Goal: Find specific page/section: Find specific page/section

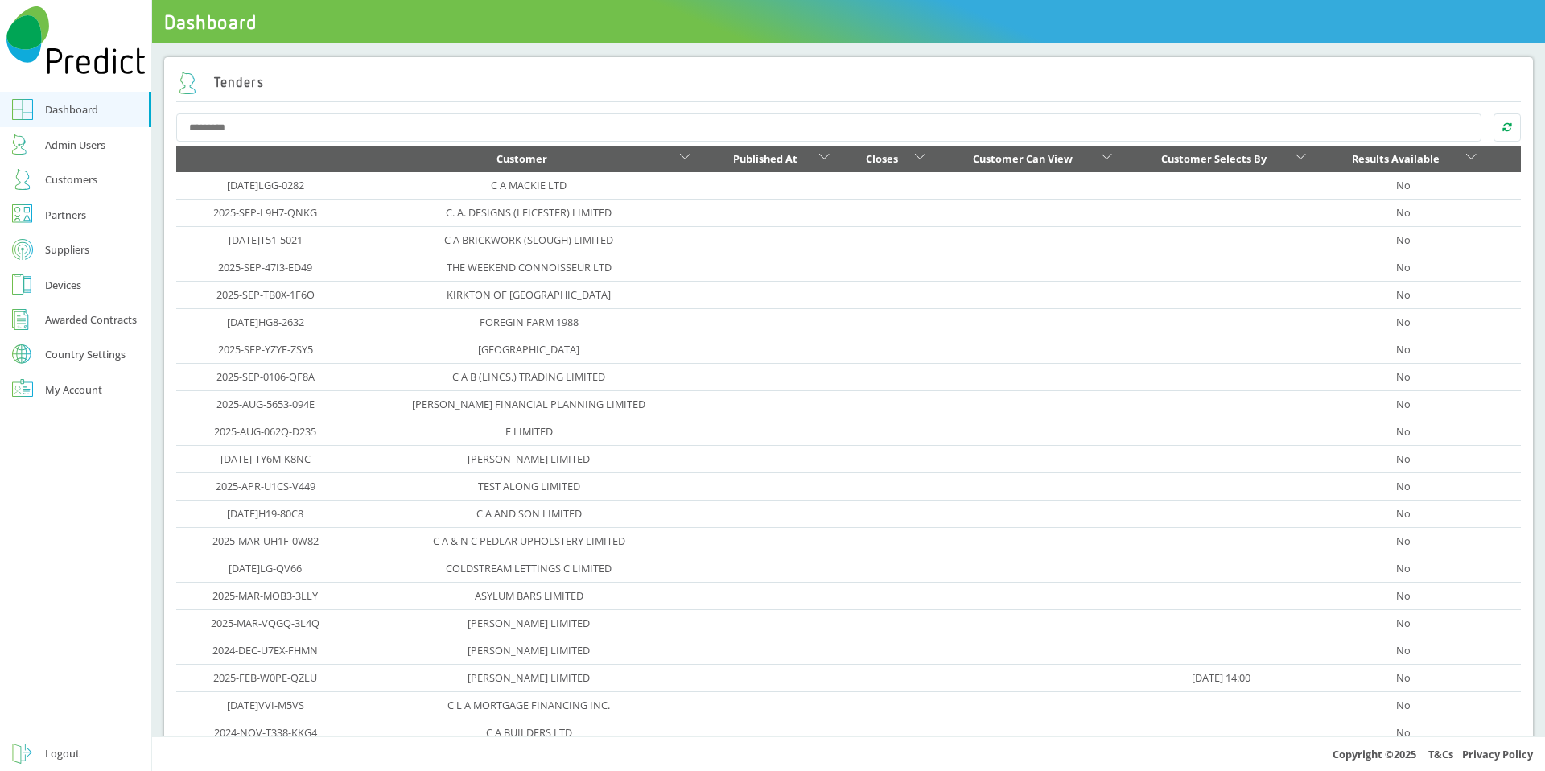
click at [76, 178] on div "Customers" at bounding box center [71, 179] width 52 height 19
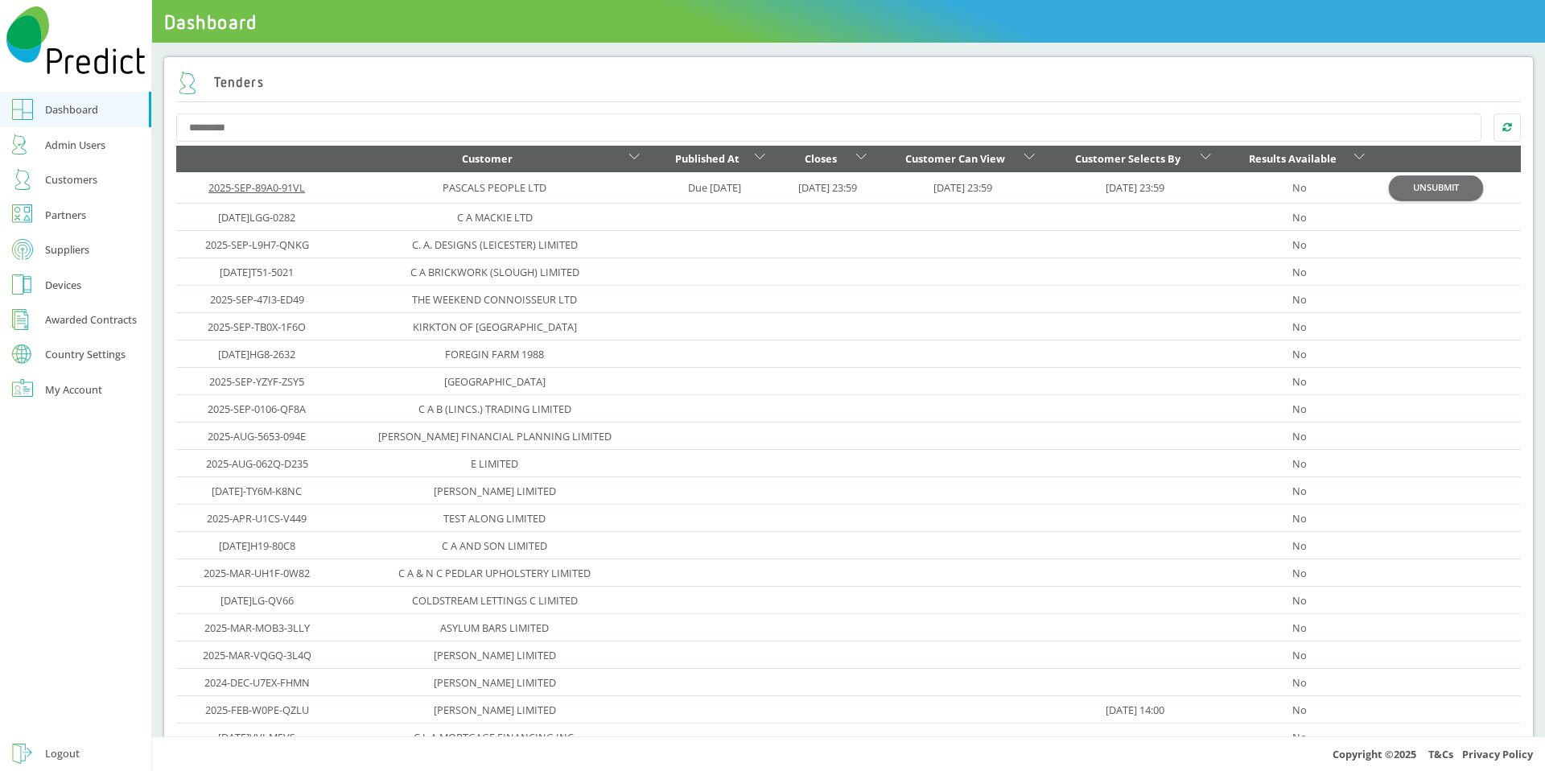
click at [265, 191] on link "2025-SEP-89A0-91VL" at bounding box center [256, 187] width 97 height 14
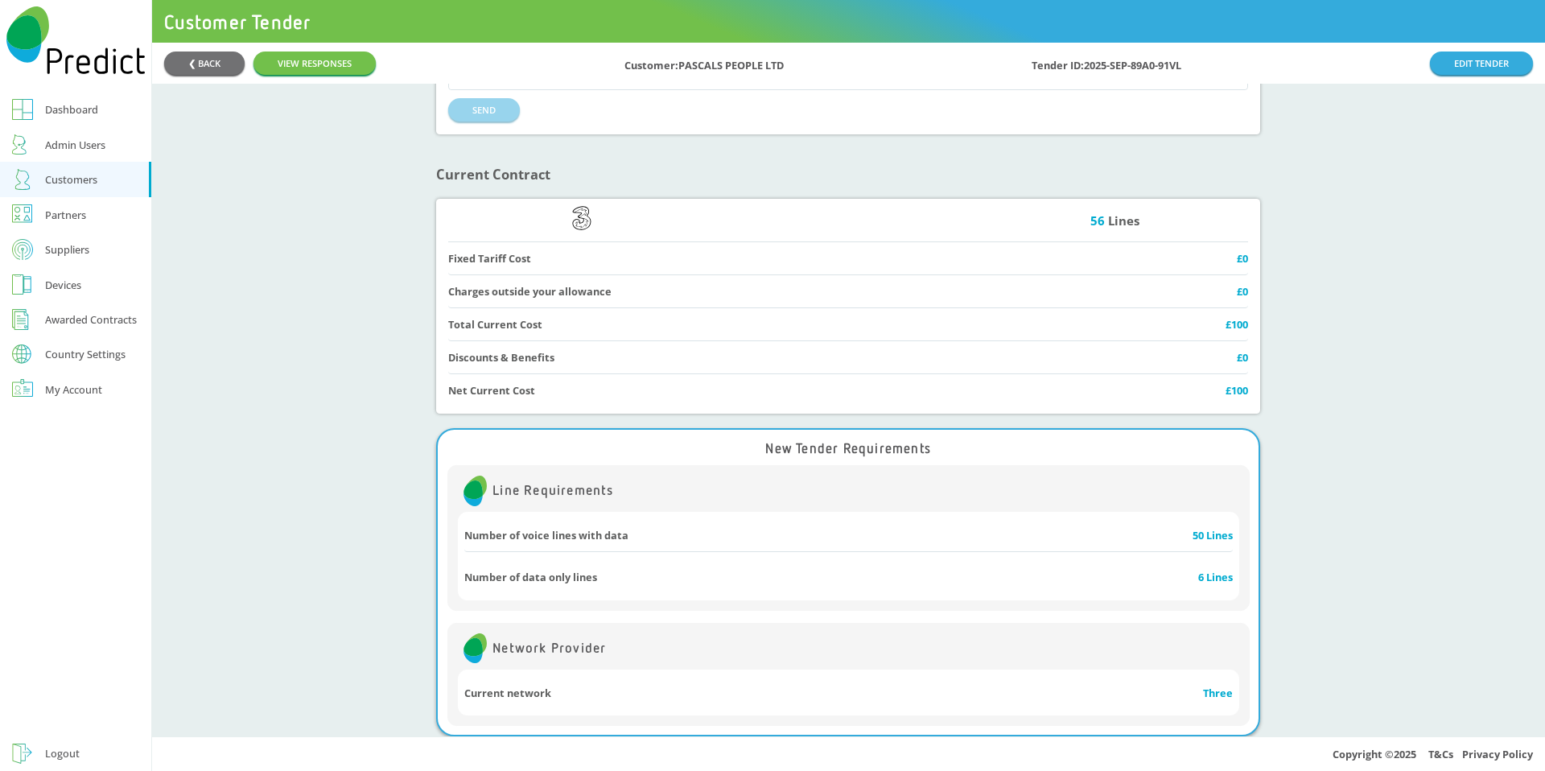
scroll to position [1391, 0]
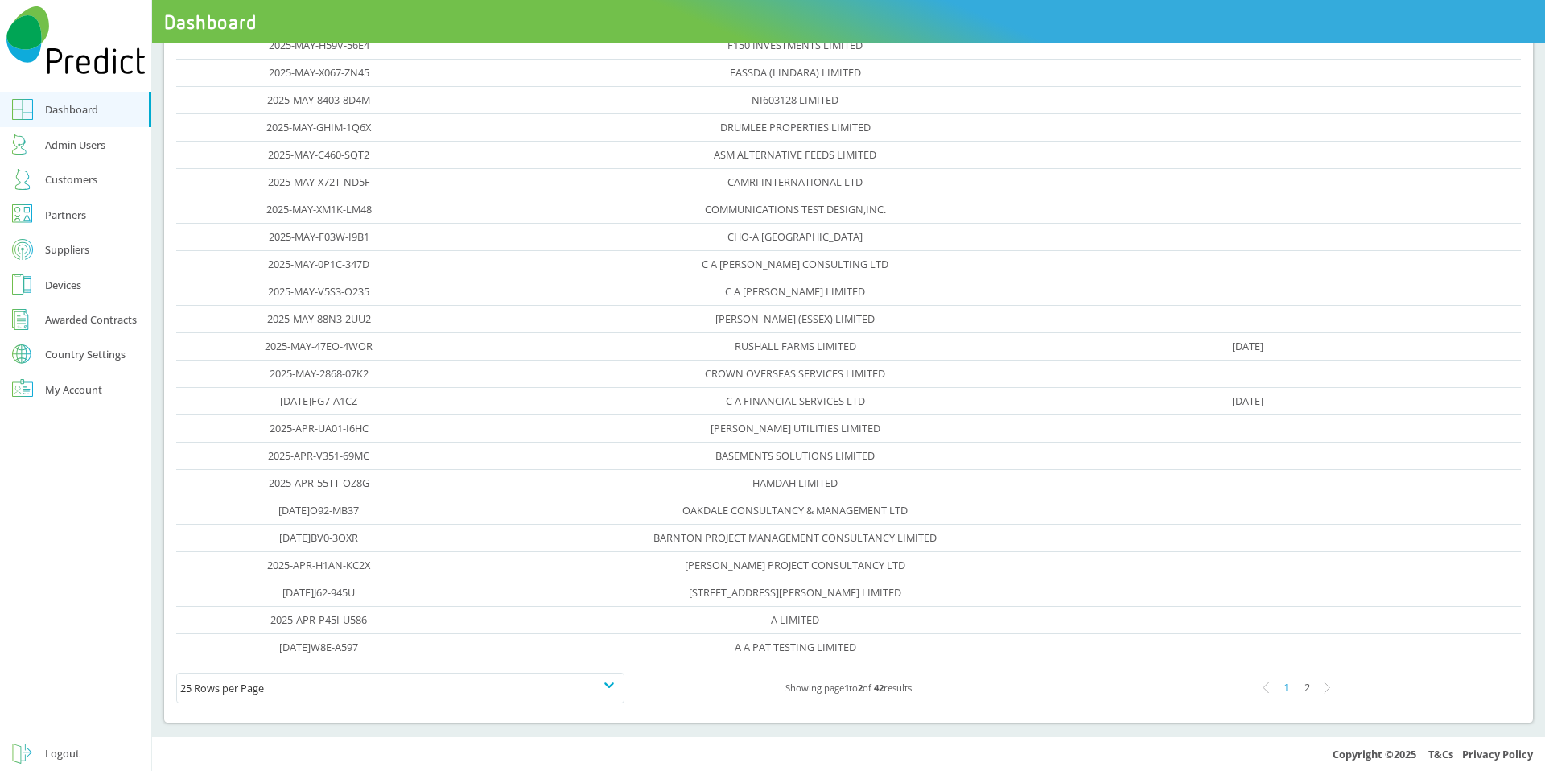
click at [49, 186] on div "Customers" at bounding box center [71, 179] width 52 height 19
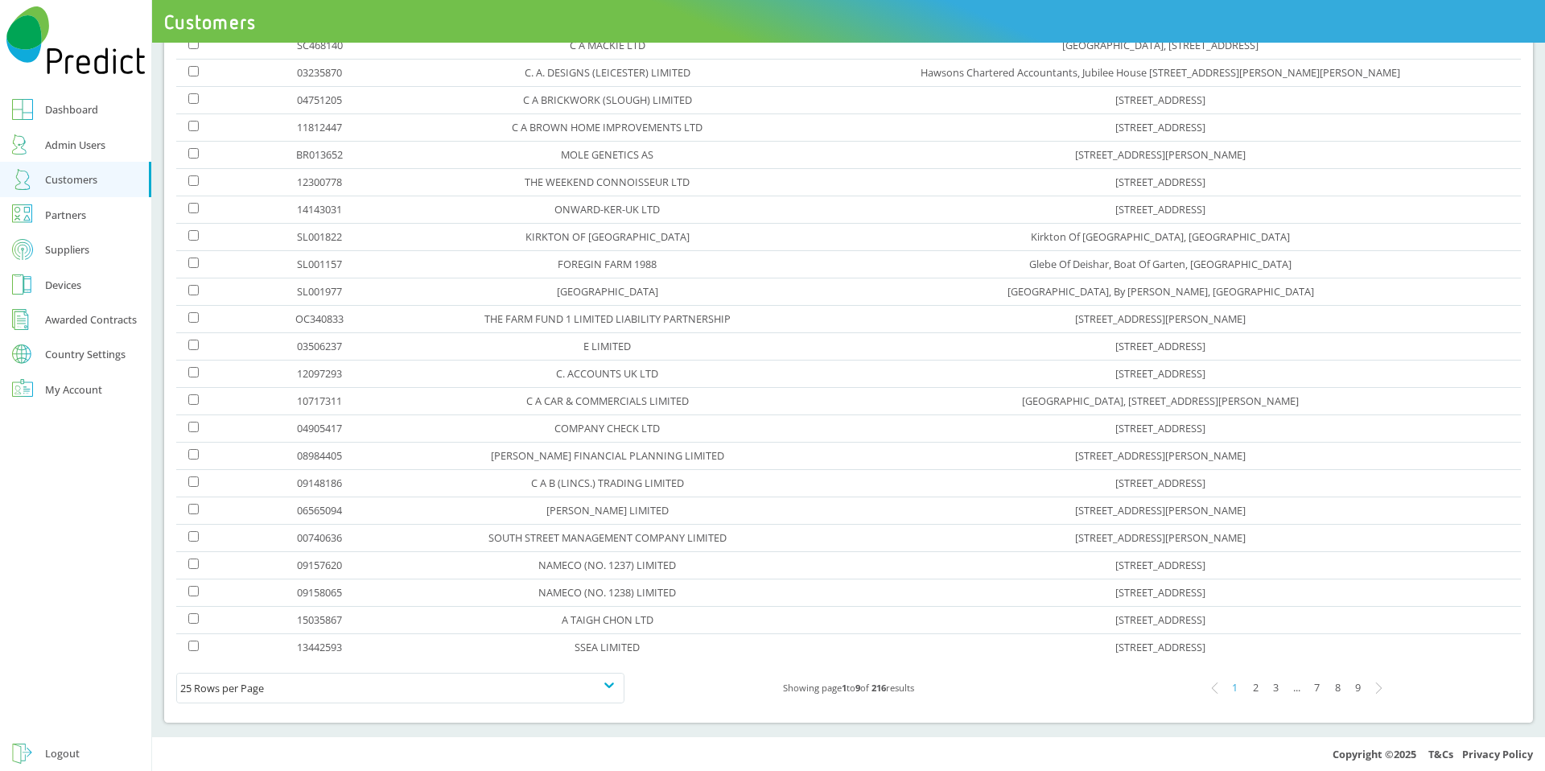
click at [66, 183] on div "Customers" at bounding box center [71, 179] width 52 height 19
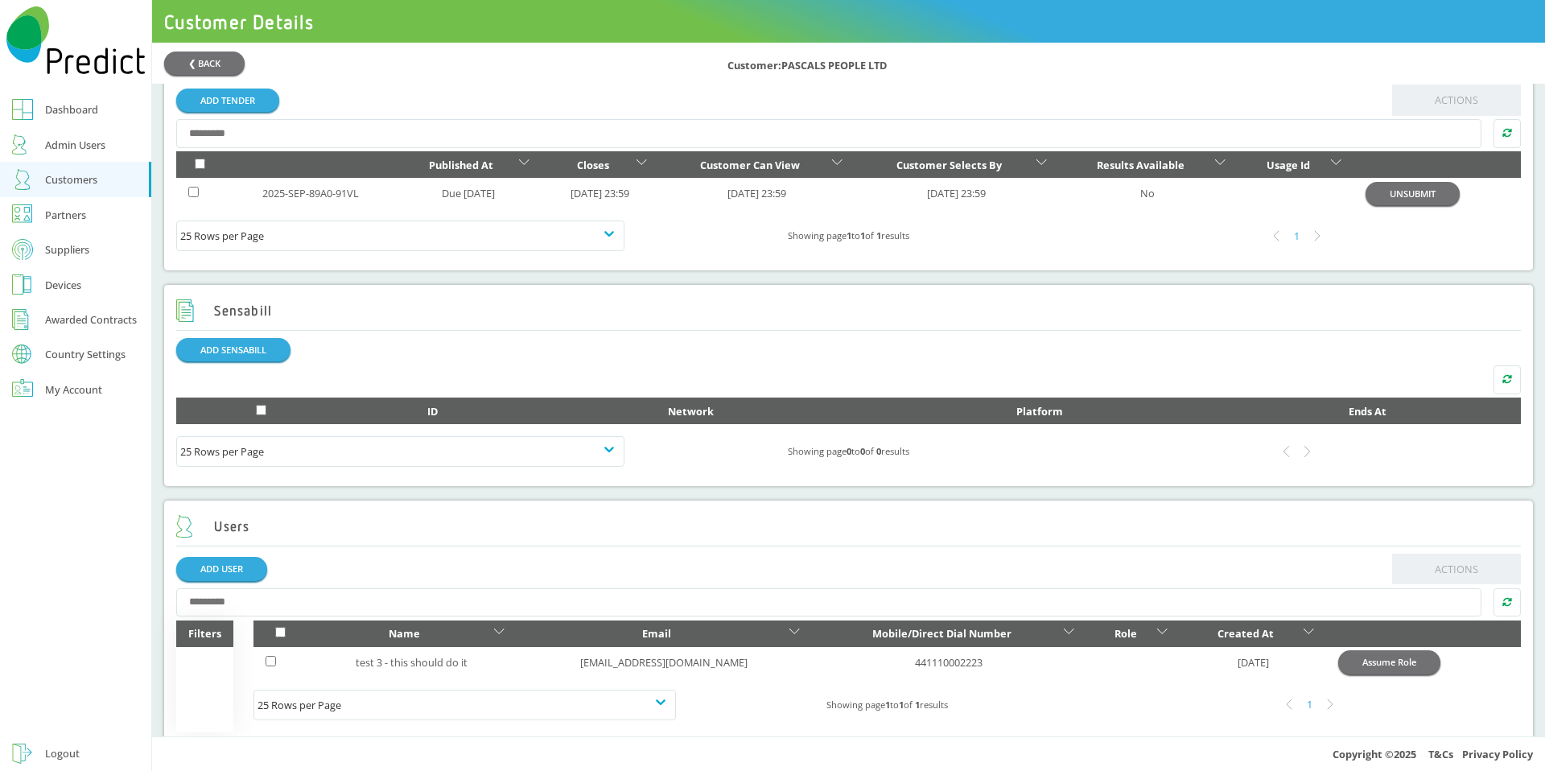
scroll to position [700, 0]
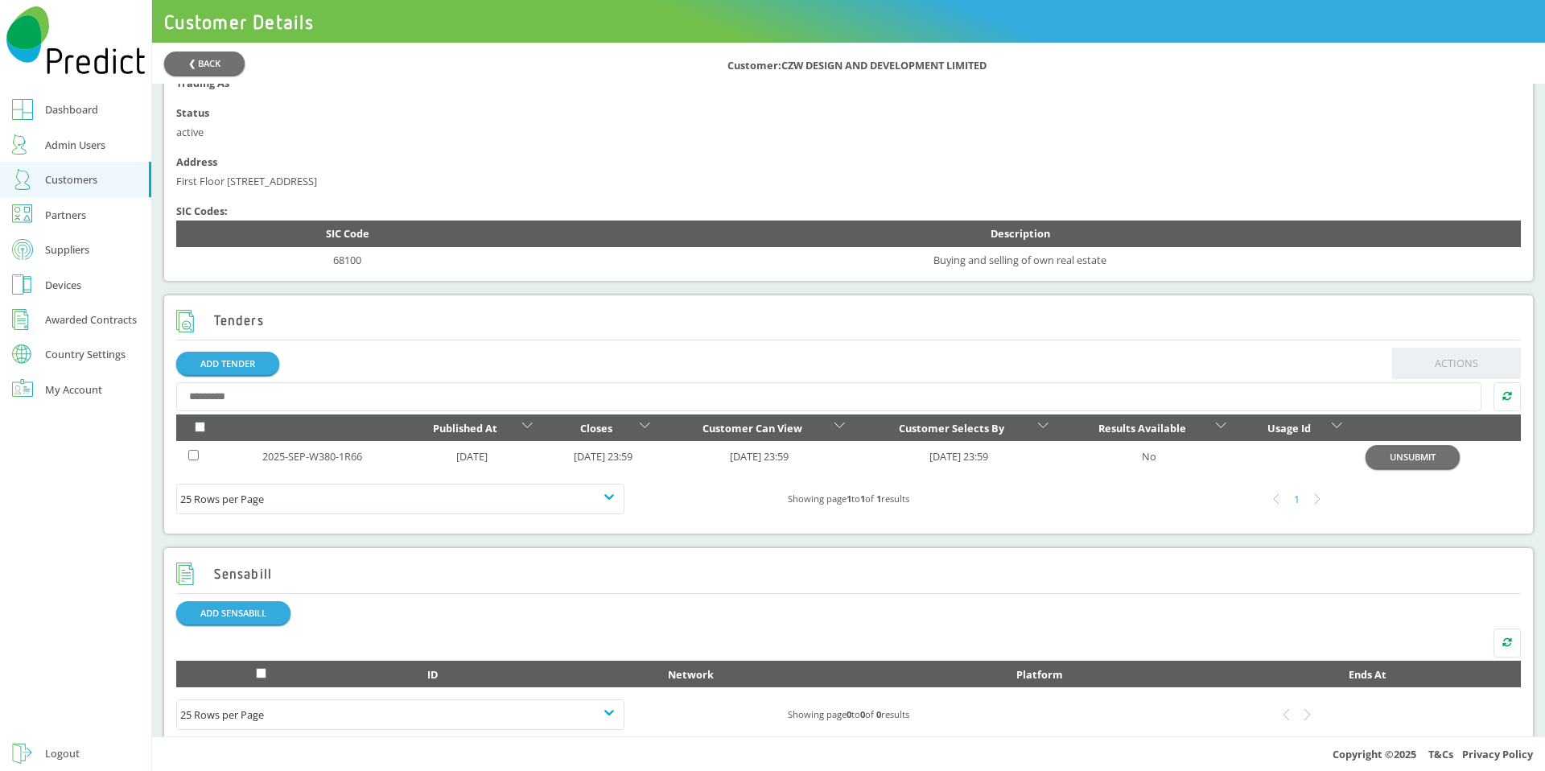
scroll to position [700, 0]
